Goal: Information Seeking & Learning: Learn about a topic

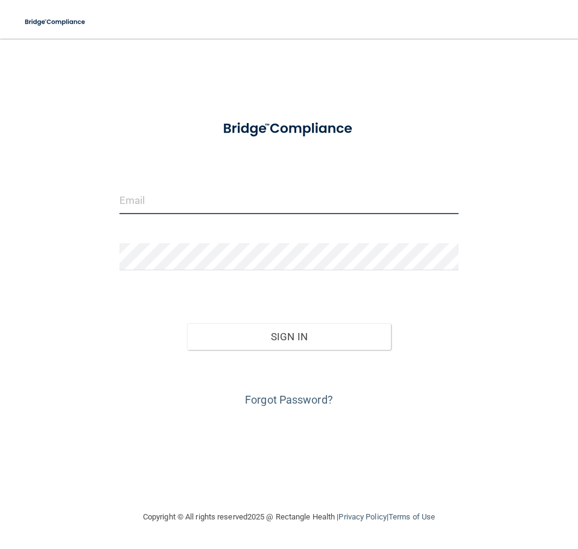
type input "brownsville@theportclinic.com"
drag, startPoint x: 217, startPoint y: 218, endPoint x: 116, endPoint y: 221, distance: 100.8
click at [116, 221] on div "brownsville@theportclinic.com" at bounding box center [288, 205] width 357 height 36
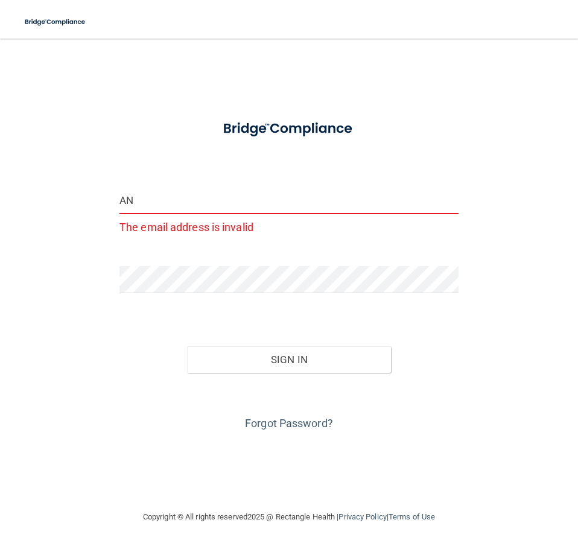
type input "A"
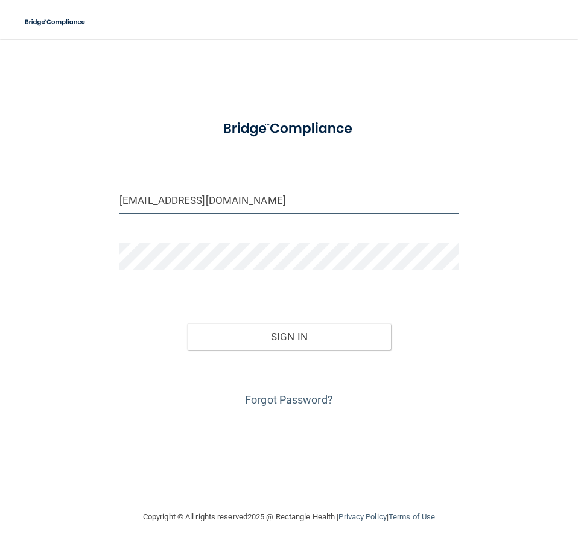
type input "Antoniogutie2002@gmail.com"
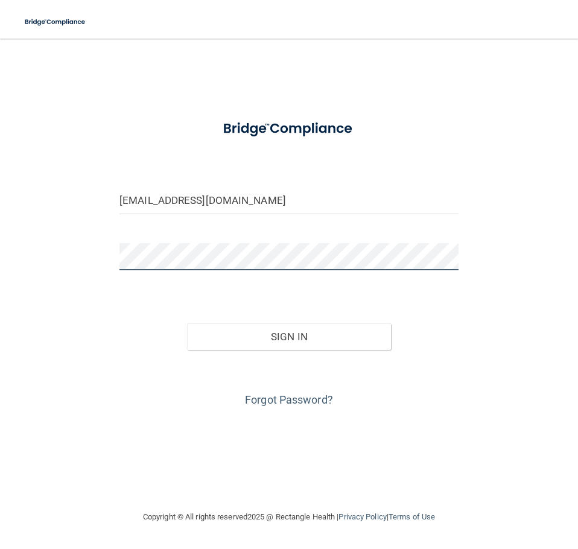
click at [84, 266] on div "Antoniogutie2002@gmail.com Invalid email/password. You don't have permission to…" at bounding box center [289, 274] width 530 height 447
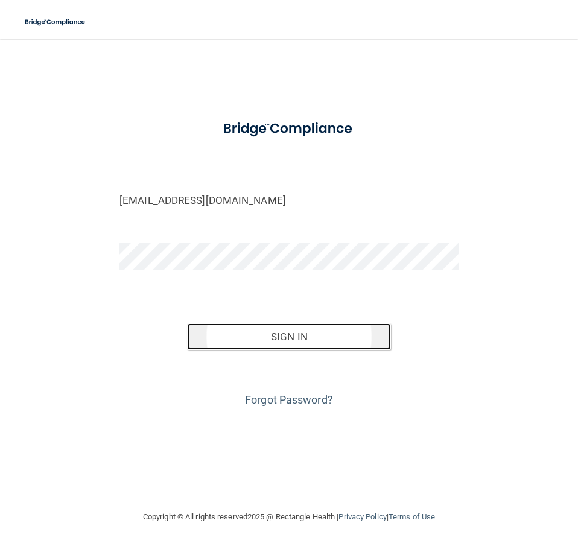
click at [375, 335] on button "Sign In" at bounding box center [288, 336] width 203 height 27
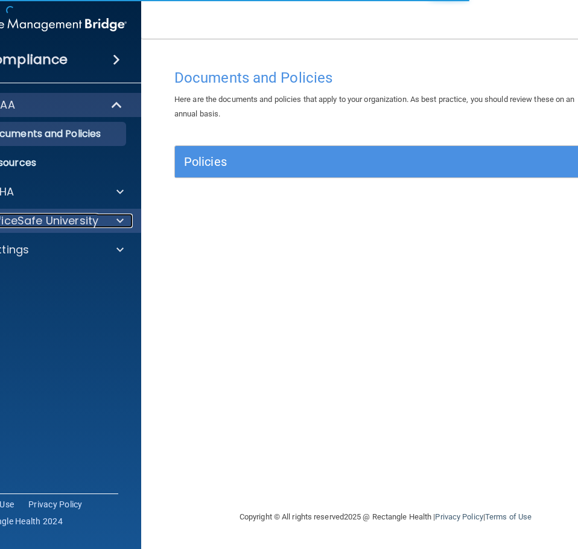
click at [86, 220] on p "OfficeSafe University" at bounding box center [41, 221] width 114 height 14
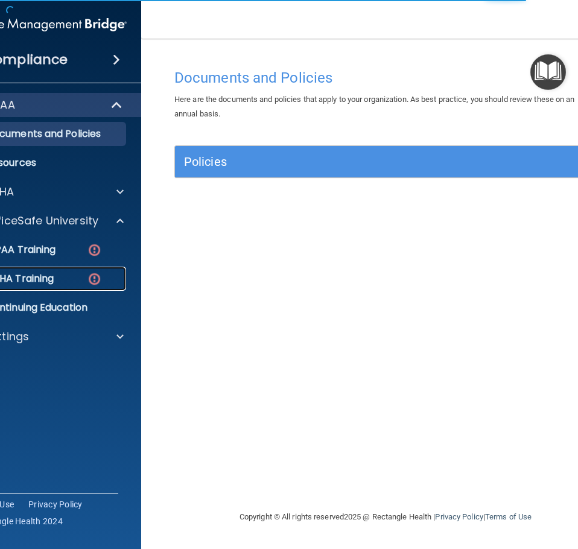
click at [98, 279] on img at bounding box center [94, 278] width 15 height 15
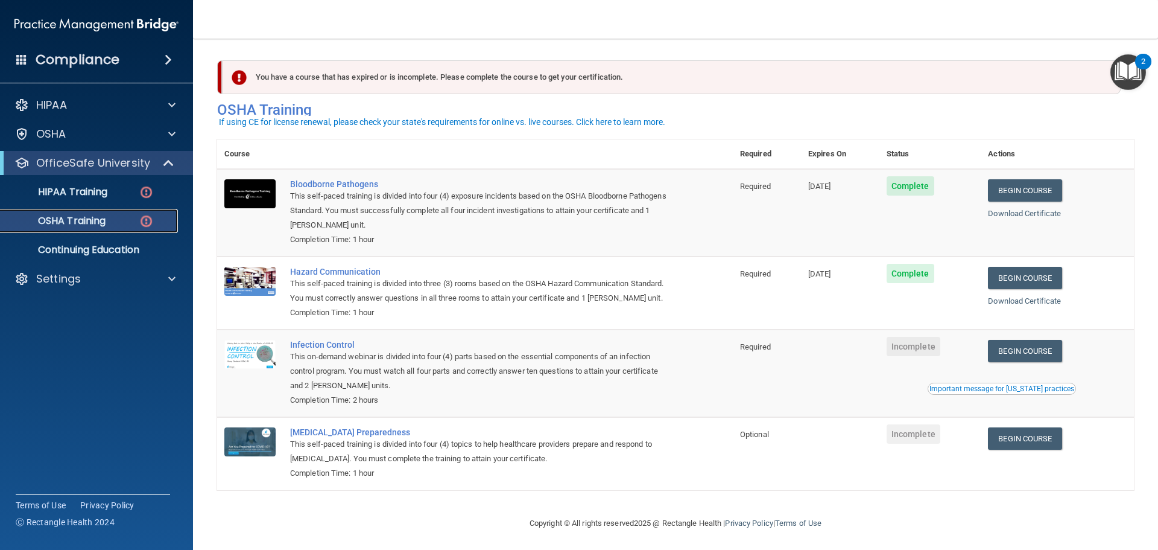
scroll to position [20, 0]
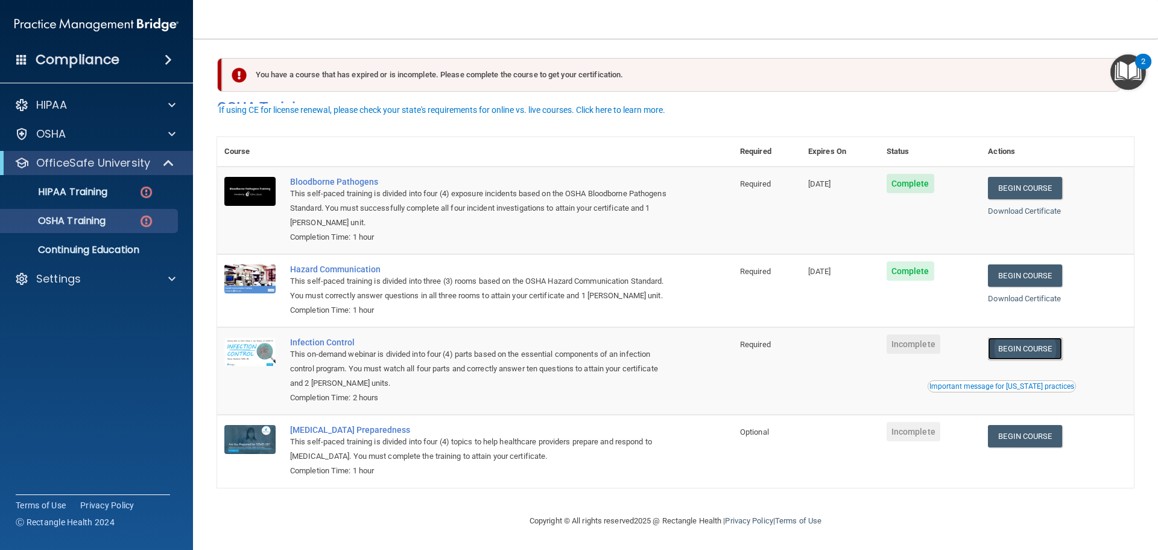
click at [577, 354] on link "Begin Course" at bounding box center [1025, 348] width 74 height 22
